Goal: Check status

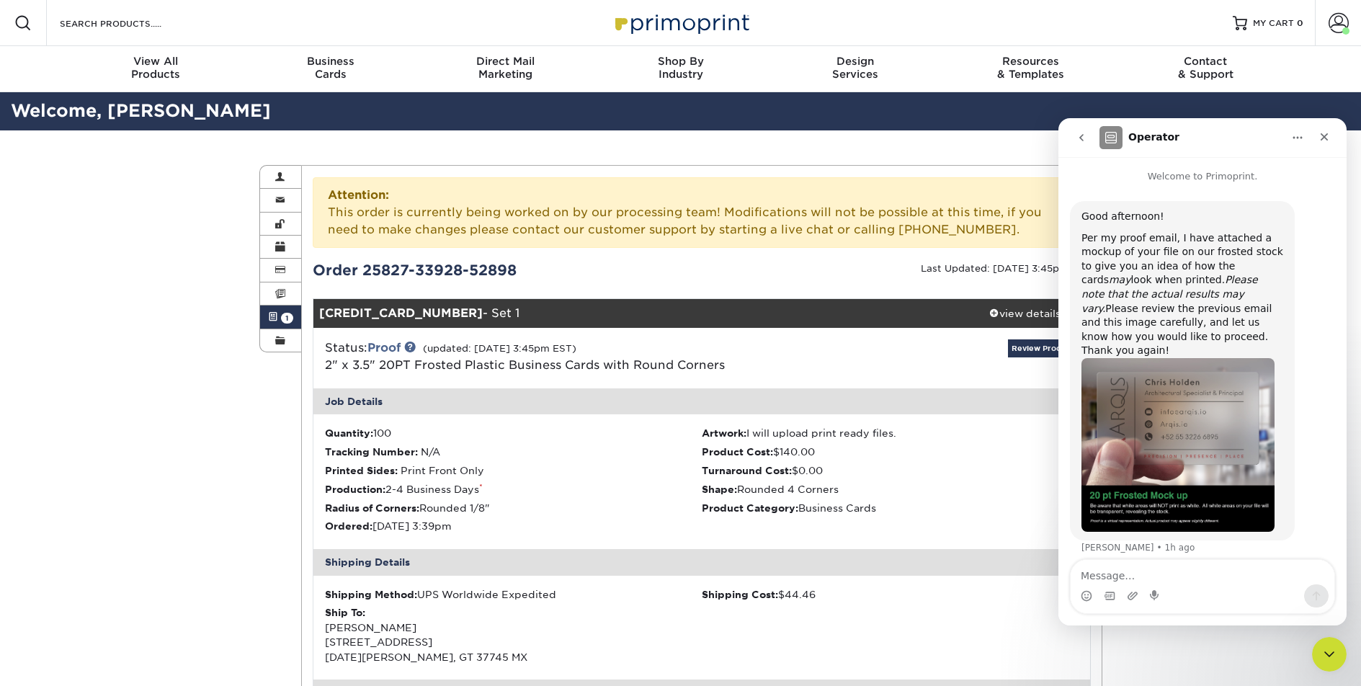
scroll to position [355, 0]
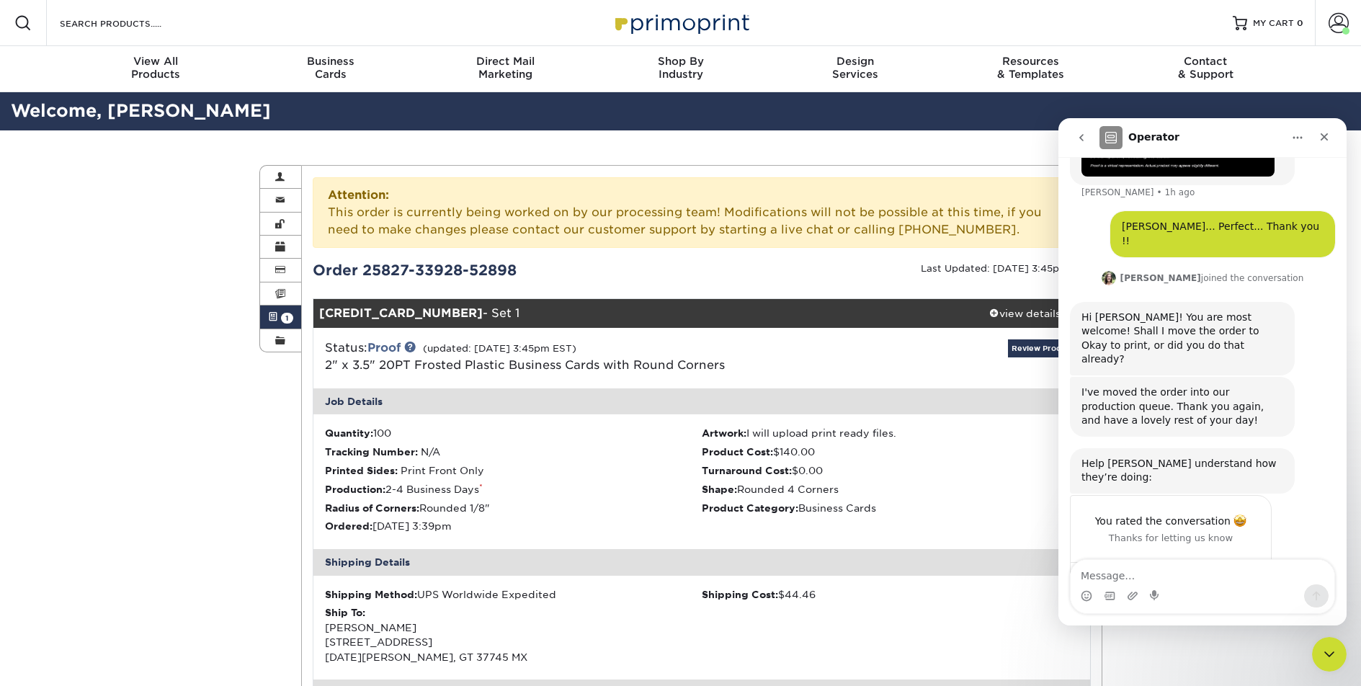
click at [1298, 531] on div "You rated the conversation Thanks for letting us know Yes Please." at bounding box center [1202, 556] width 265 height 123
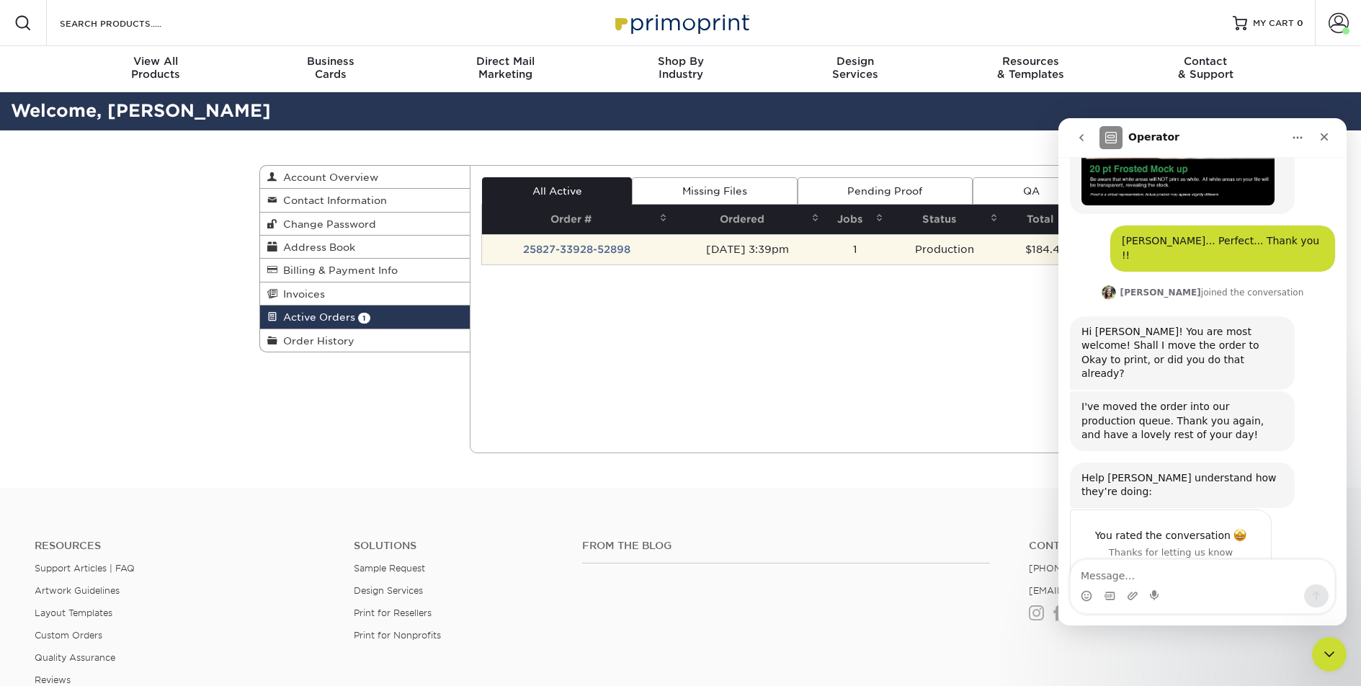
scroll to position [341, 0]
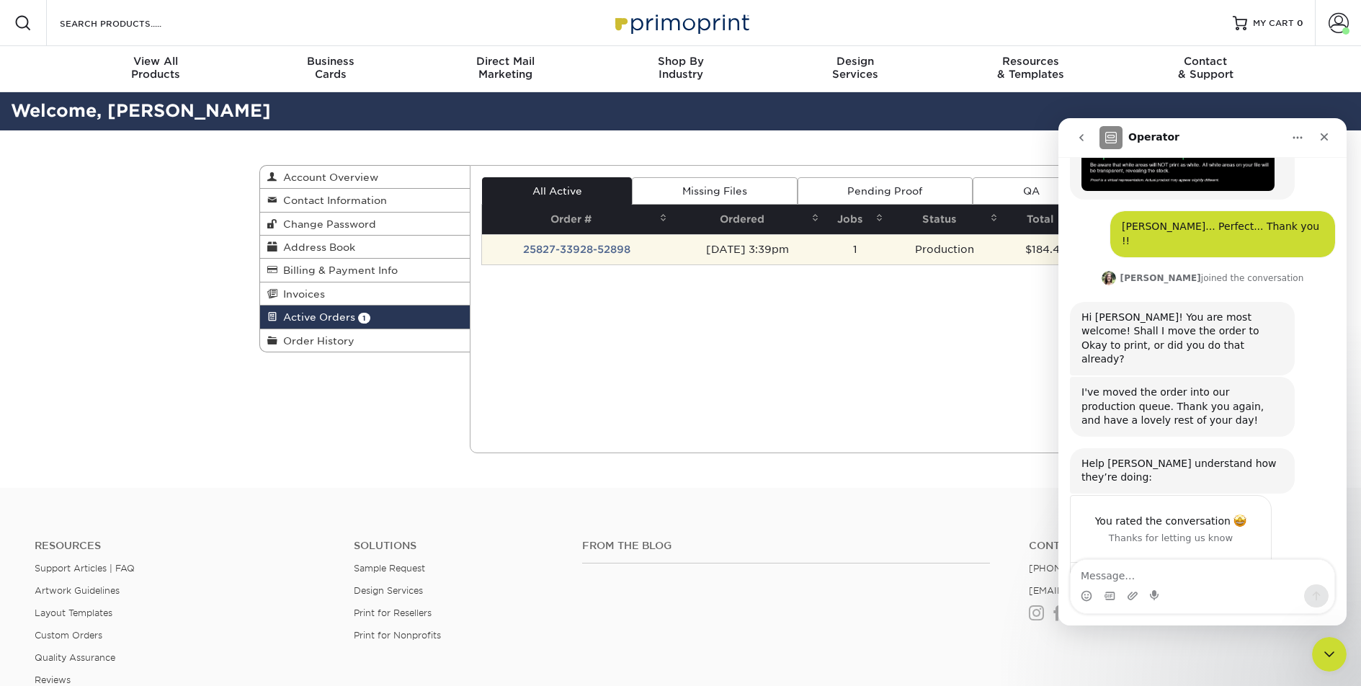
click at [567, 244] on td "25827-33928-52898" at bounding box center [577, 249] width 190 height 30
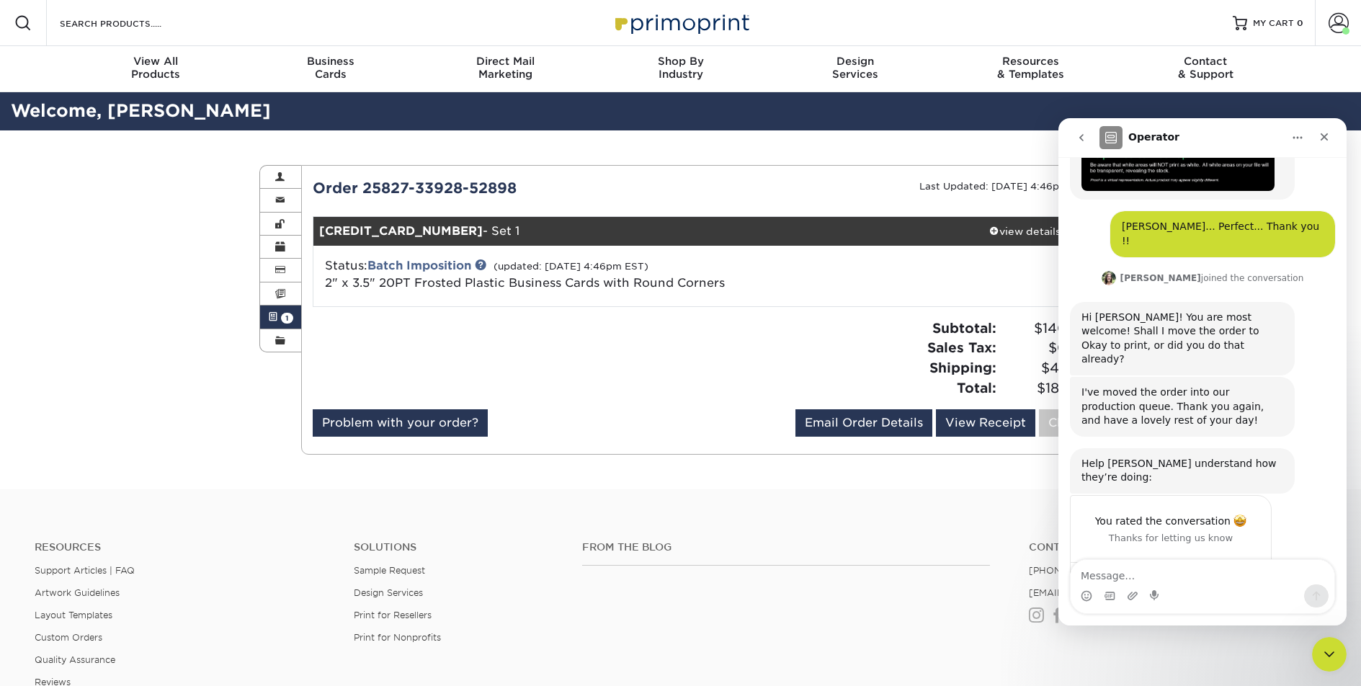
click at [1117, 562] on div "Yes Please." at bounding box center [1171, 580] width 200 height 37
click at [1126, 562] on div "Yes Please." at bounding box center [1171, 580] width 200 height 37
click at [1322, 137] on icon "Close" at bounding box center [1325, 137] width 12 height 12
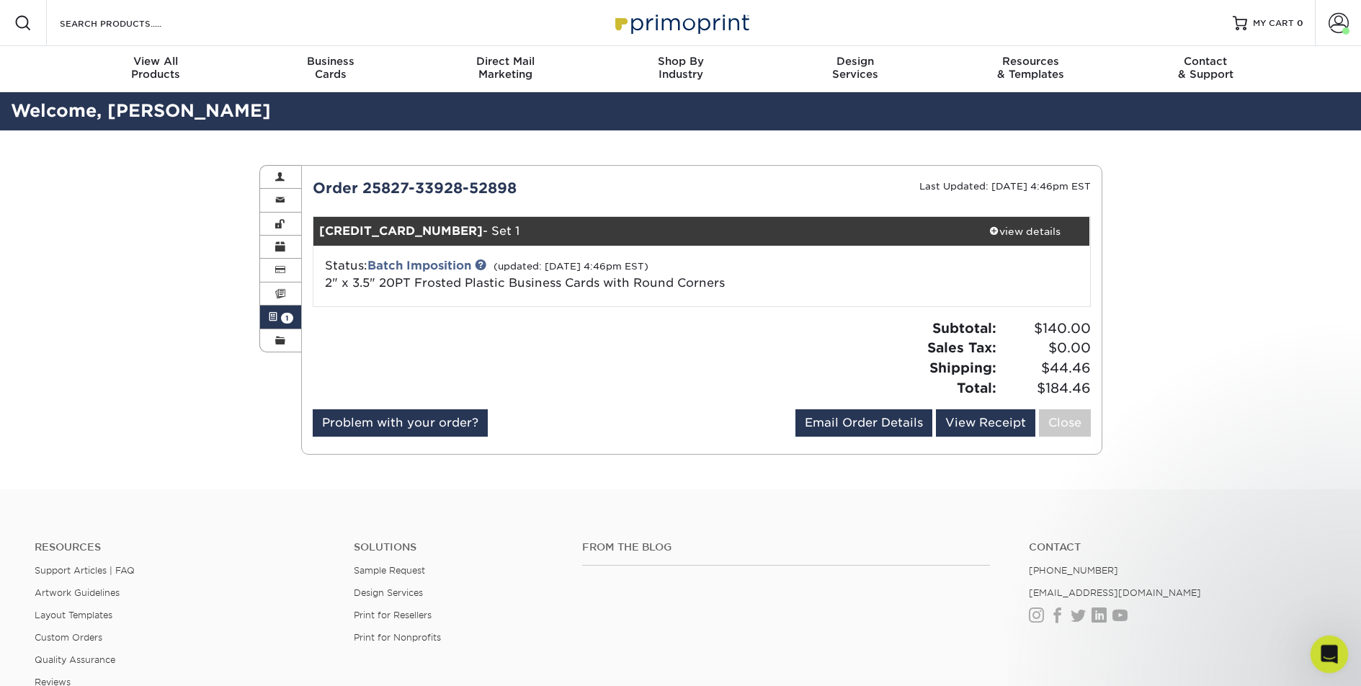
click at [1324, 657] on icon "Open Intercom Messenger" at bounding box center [1328, 653] width 24 height 24
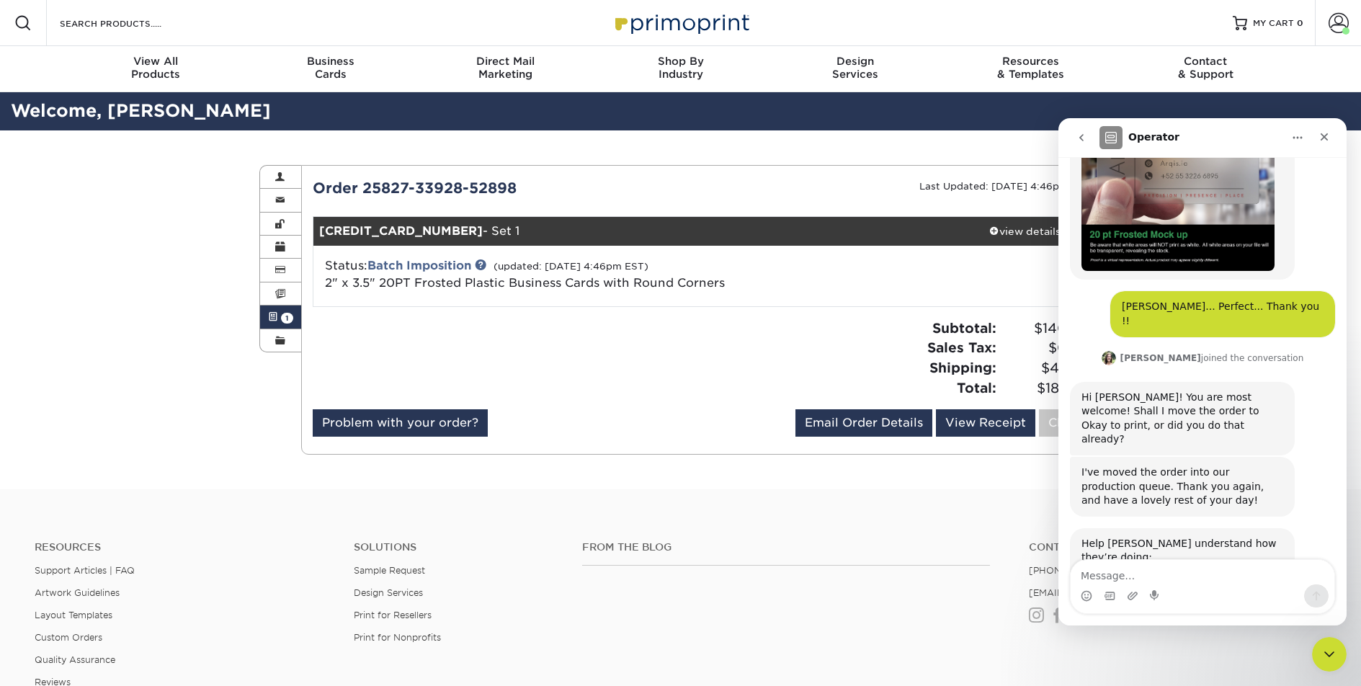
scroll to position [0, 0]
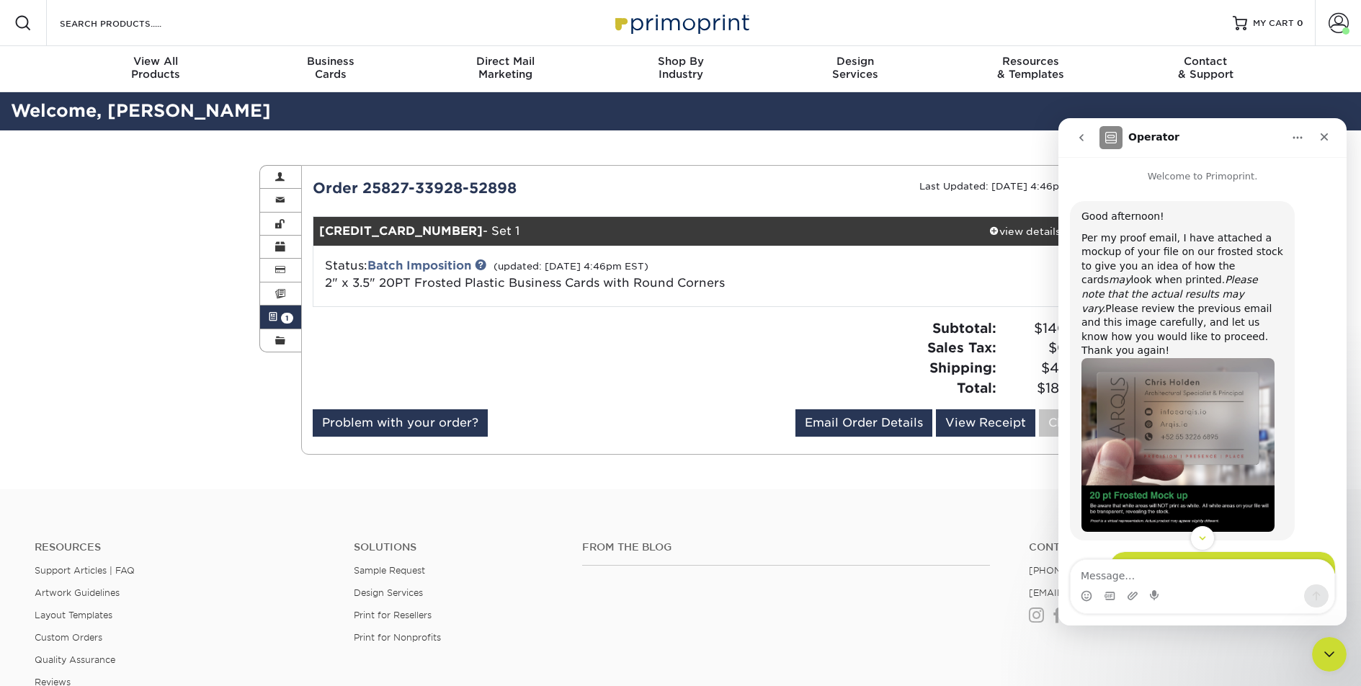
click at [1173, 427] on img "Julie says…" at bounding box center [1178, 445] width 193 height 174
